Goal: Task Accomplishment & Management: Manage account settings

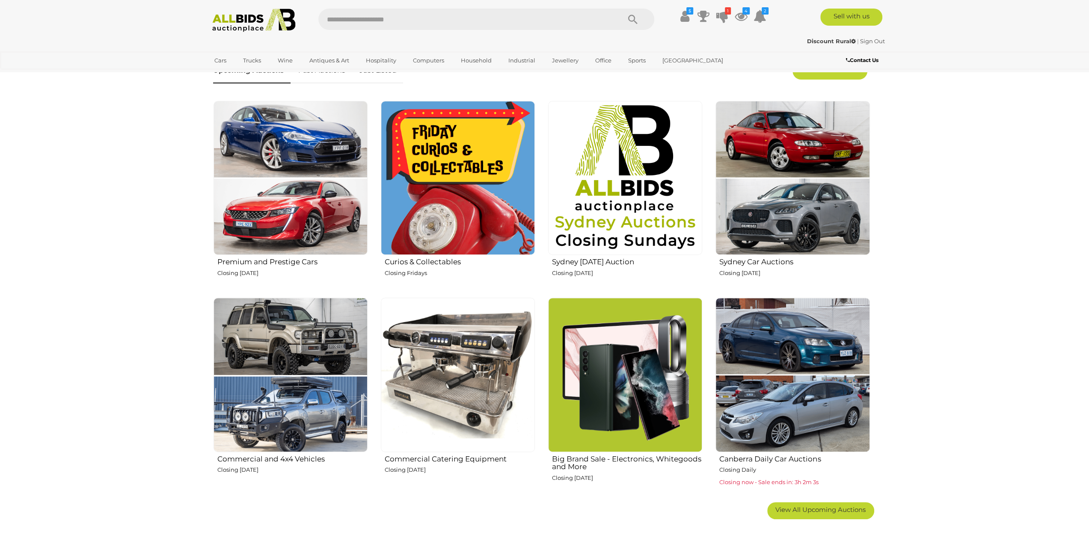
scroll to position [299, 0]
click at [682, 18] on icon at bounding box center [684, 16] width 9 height 15
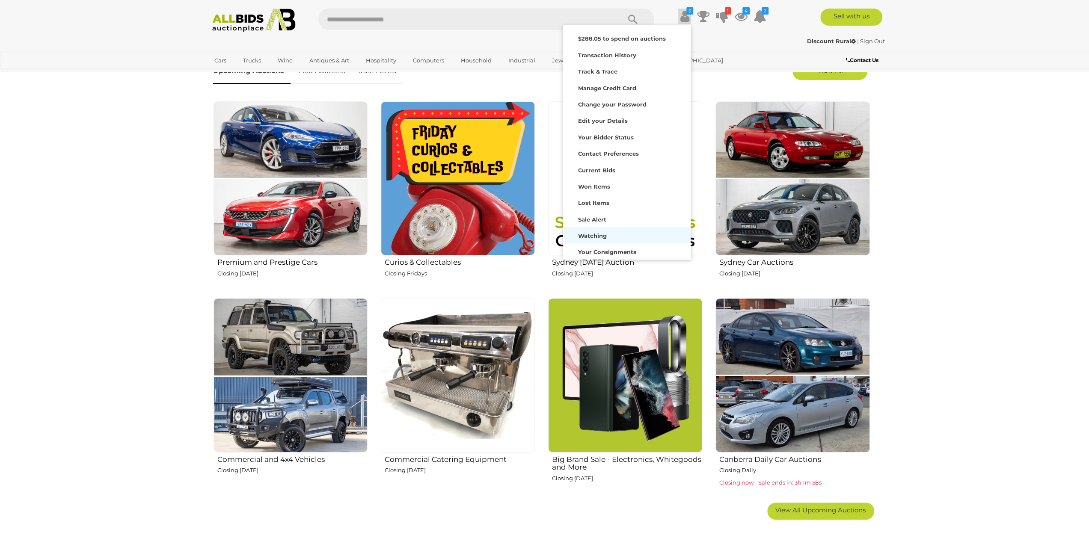
click at [586, 232] on strong "Watching" at bounding box center [592, 235] width 29 height 7
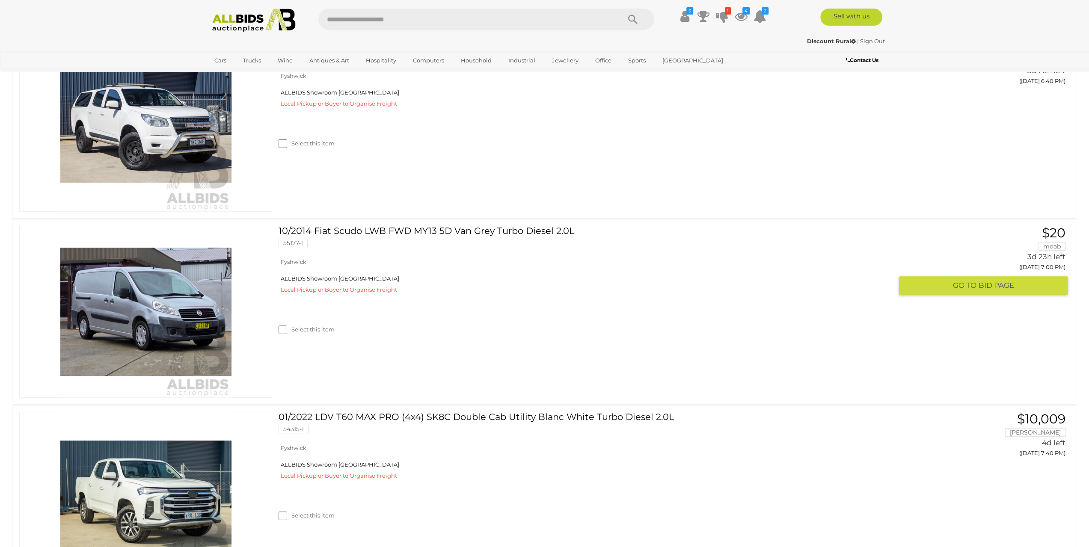
scroll to position [171, 0]
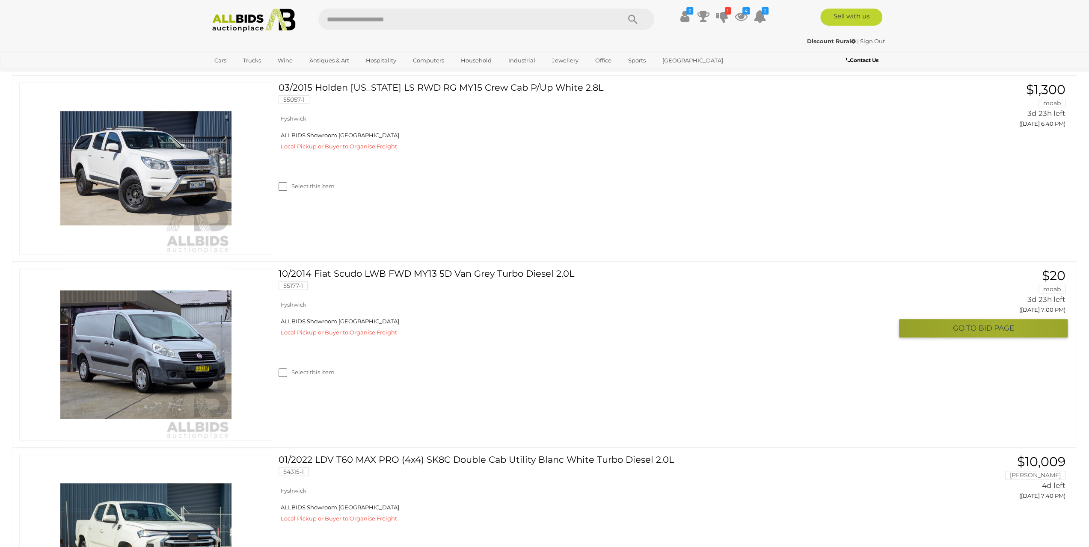
click at [1000, 331] on span "BID PAGE" at bounding box center [996, 328] width 36 height 10
